Goal: Navigation & Orientation: Find specific page/section

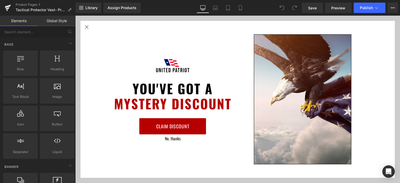
scroll to position [1145, 0]
click at [394, 31] on div "You've Got A MYSTERY DISCOUNT Claim Discount No, thanks" at bounding box center [237, 99] width 325 height 167
click at [88, 28] on icon "Close popup" at bounding box center [87, 27] width 6 height 6
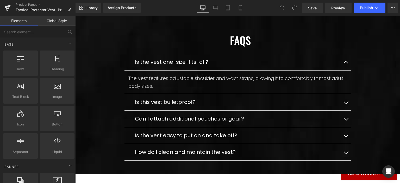
scroll to position [1197, 0]
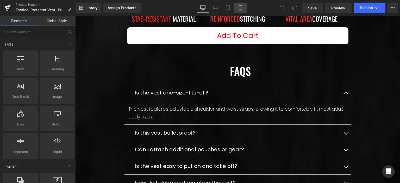
click at [238, 7] on icon at bounding box center [240, 7] width 5 height 5
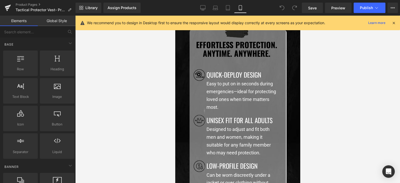
scroll to position [547, 0]
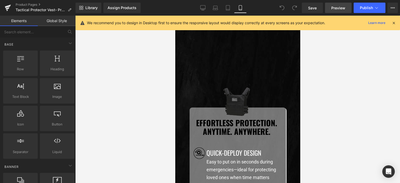
click at [330, 8] on link "Preview" at bounding box center [338, 8] width 27 height 10
